Goal: Transaction & Acquisition: Book appointment/travel/reservation

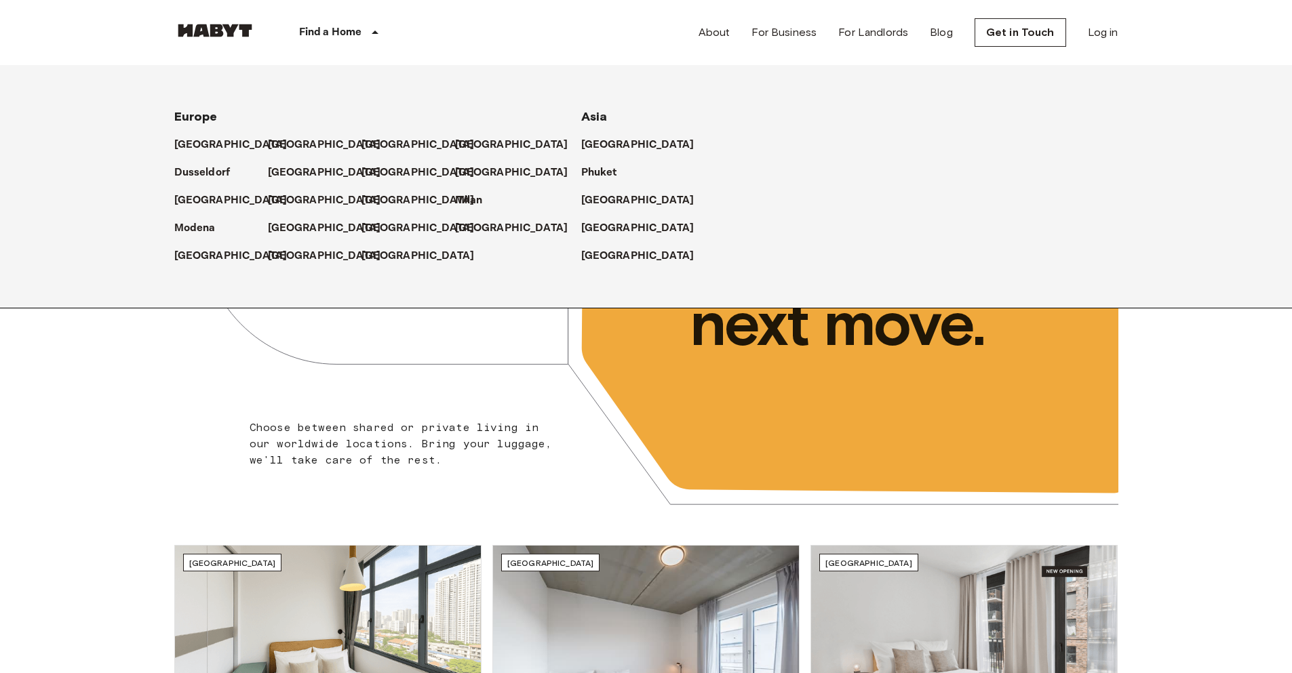
click at [366, 26] on div "Find a Home" at bounding box center [342, 32] width 172 height 65
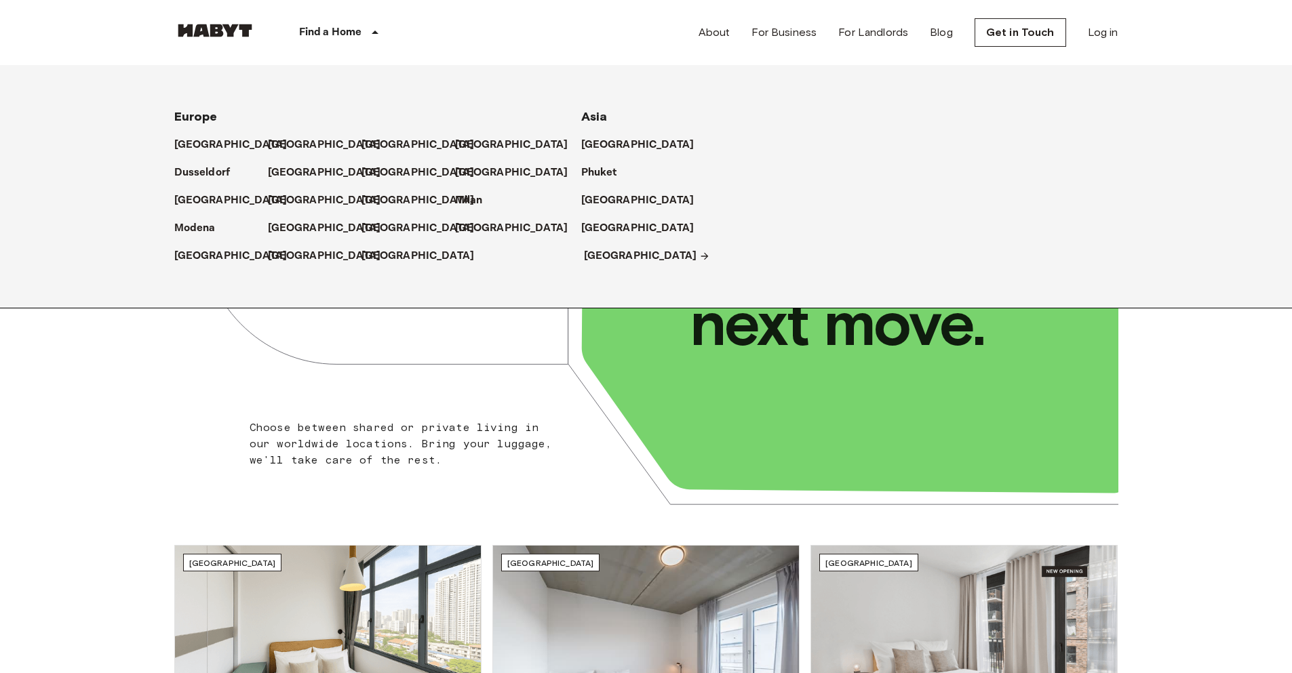
click at [606, 251] on p "[GEOGRAPHIC_DATA]" at bounding box center [640, 256] width 113 height 16
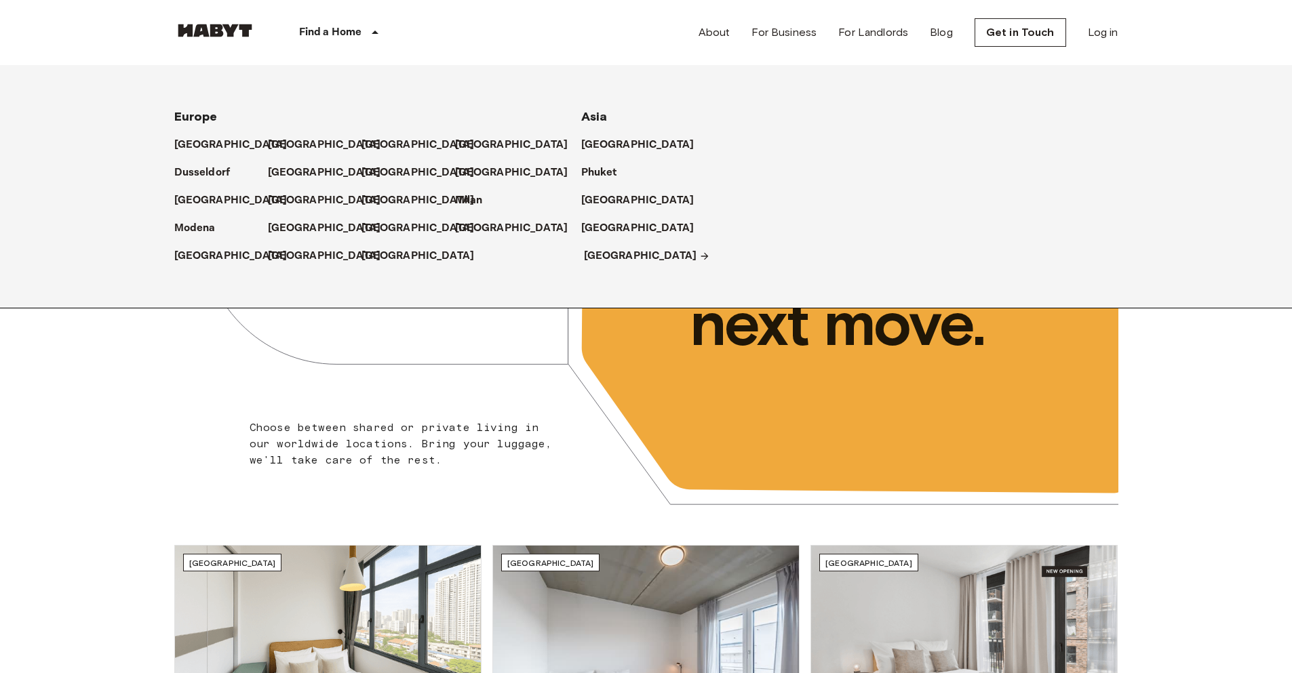
click at [601, 256] on p "[GEOGRAPHIC_DATA]" at bounding box center [640, 256] width 113 height 16
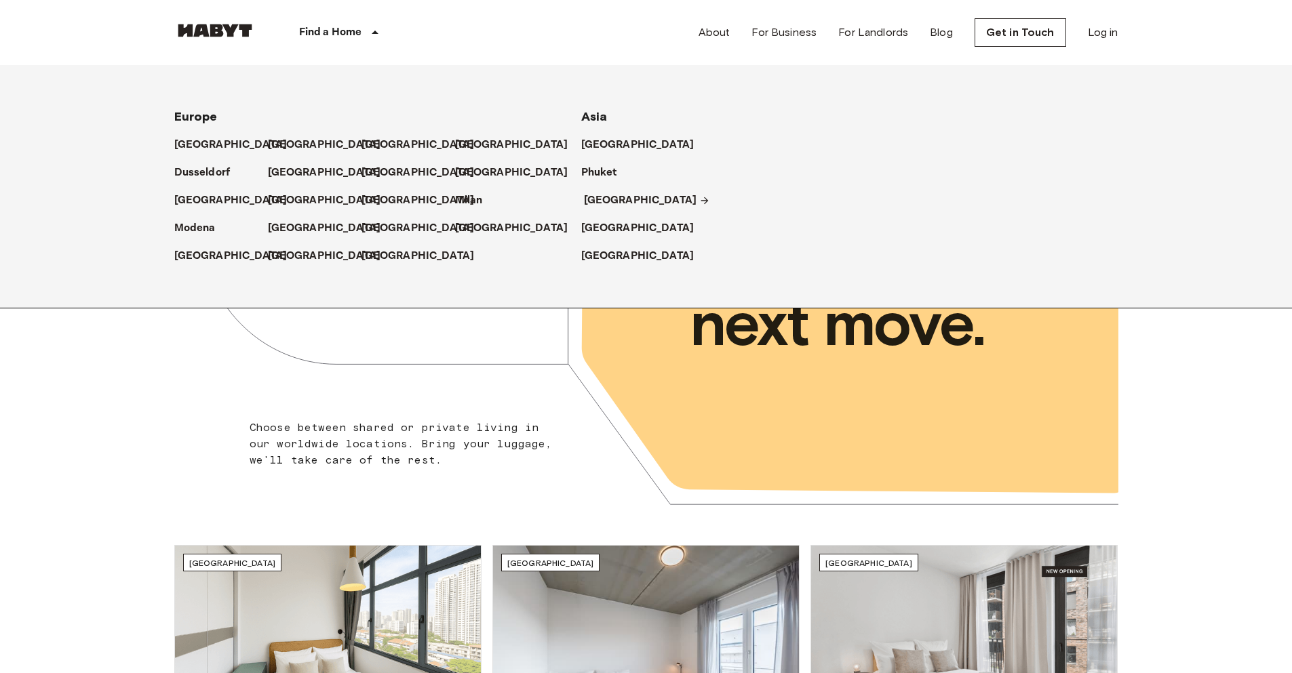
click at [603, 199] on p "[GEOGRAPHIC_DATA]" at bounding box center [640, 201] width 113 height 16
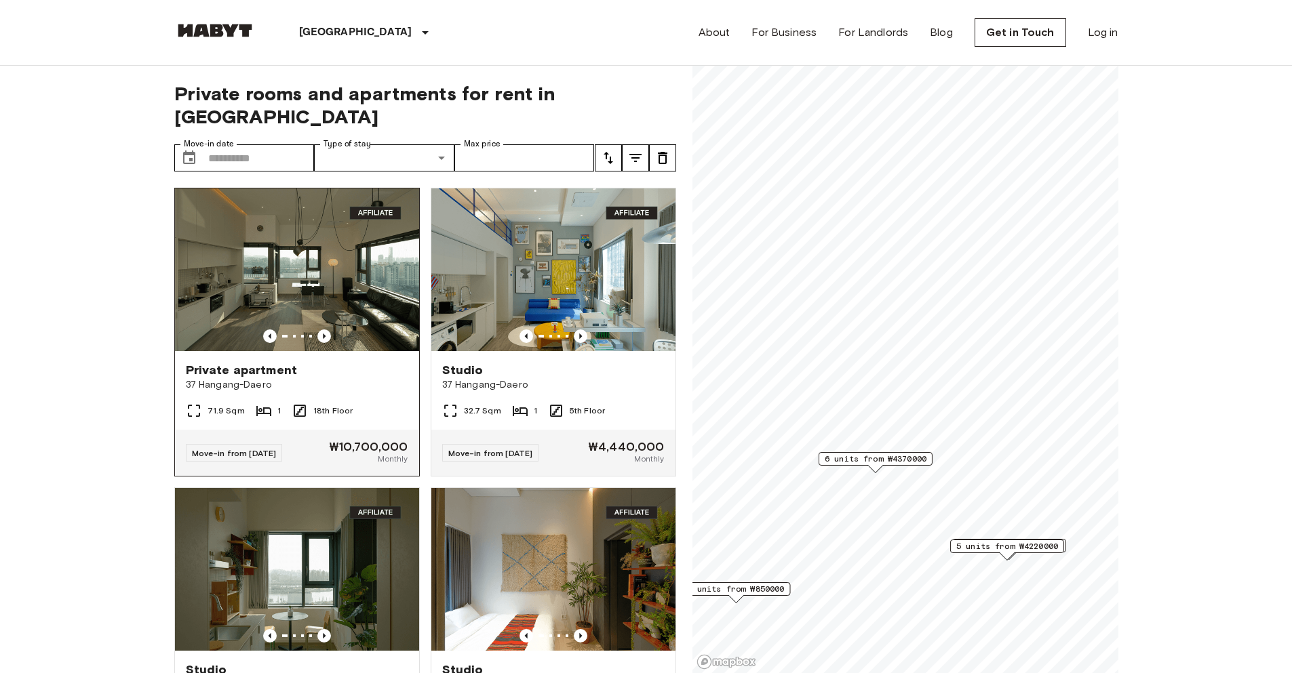
click at [278, 234] on img at bounding box center [297, 270] width 244 height 163
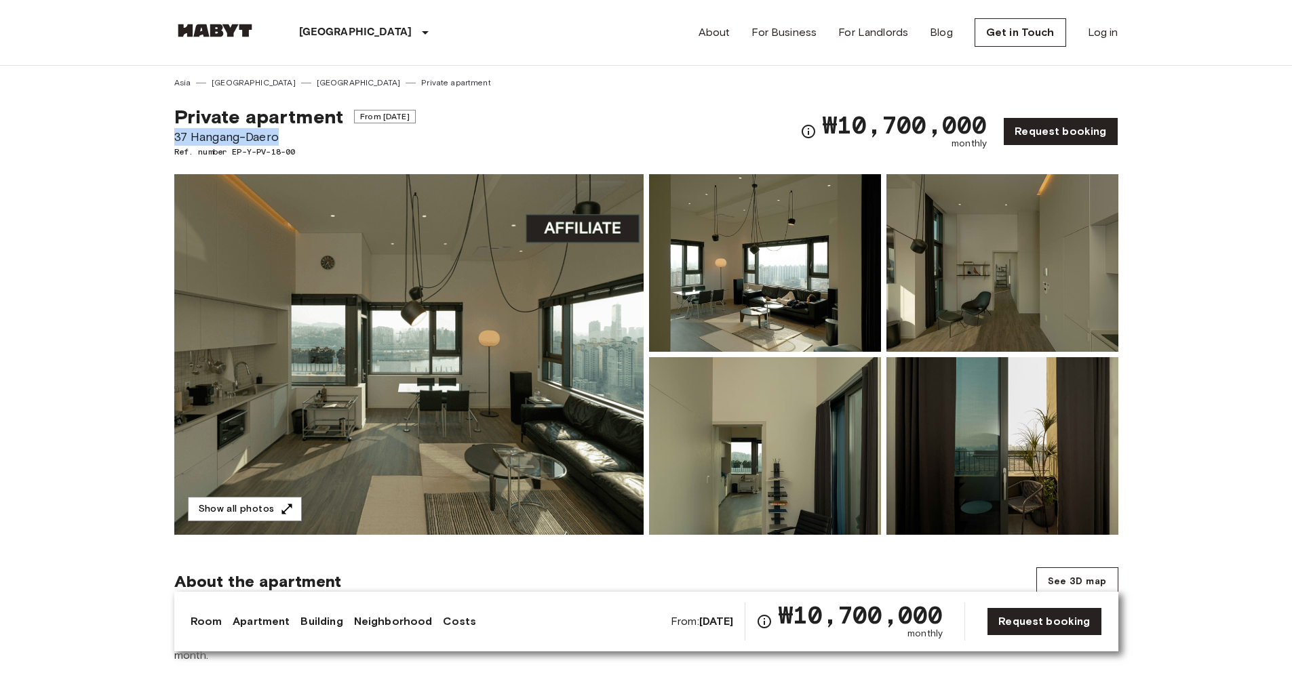
drag, startPoint x: 175, startPoint y: 138, endPoint x: 279, endPoint y: 137, distance: 103.8
click at [279, 137] on span "37 Hangang-Daero" at bounding box center [294, 137] width 241 height 18
copy span "37 Hangang-Daero"
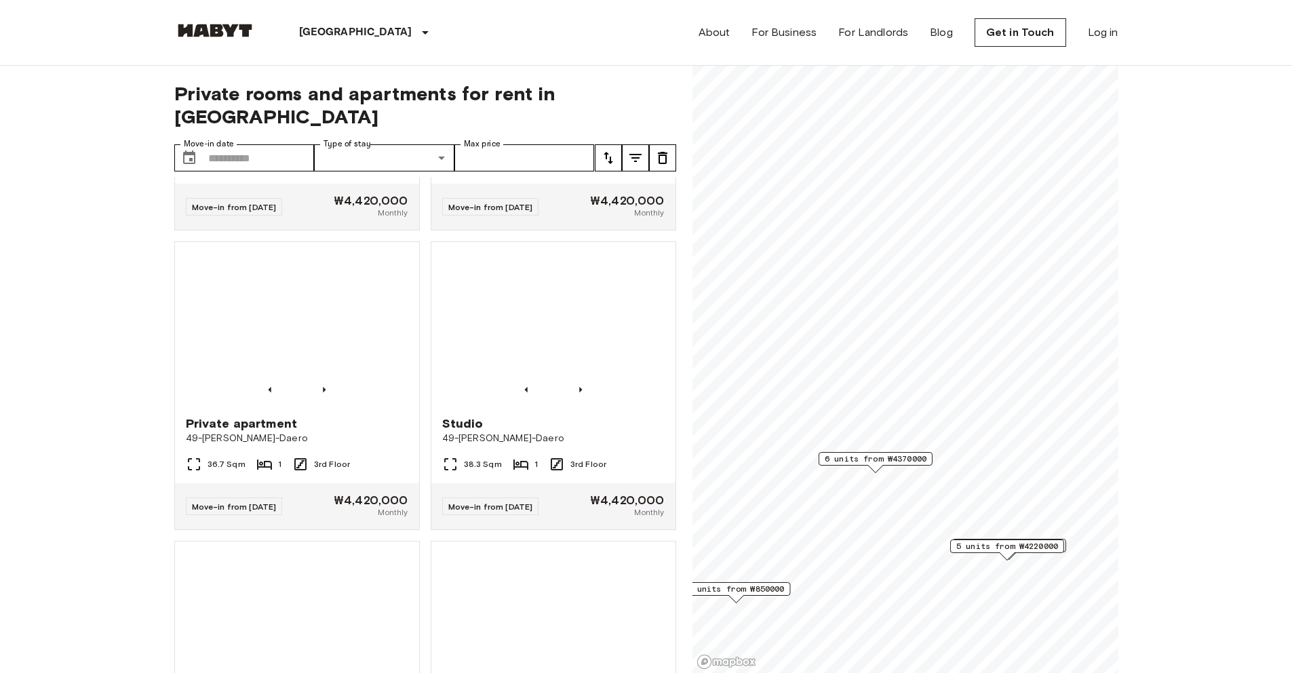
scroll to position [1144, 0]
